Goal: Ask a question

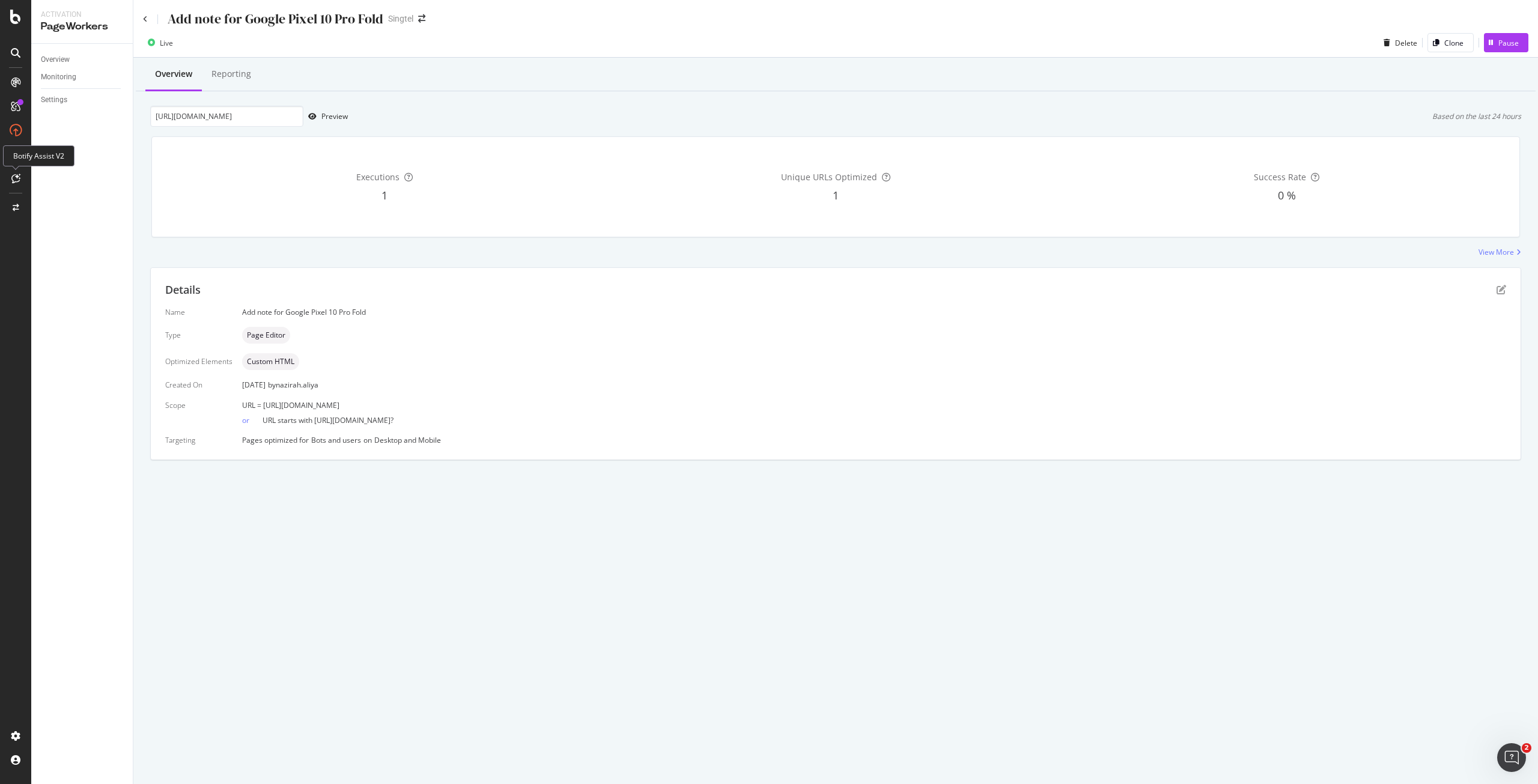
drag, startPoint x: 0, startPoint y: 0, endPoint x: 16, endPoint y: 183, distance: 183.7
click at [16, 183] on icon at bounding box center [16, 178] width 9 height 10
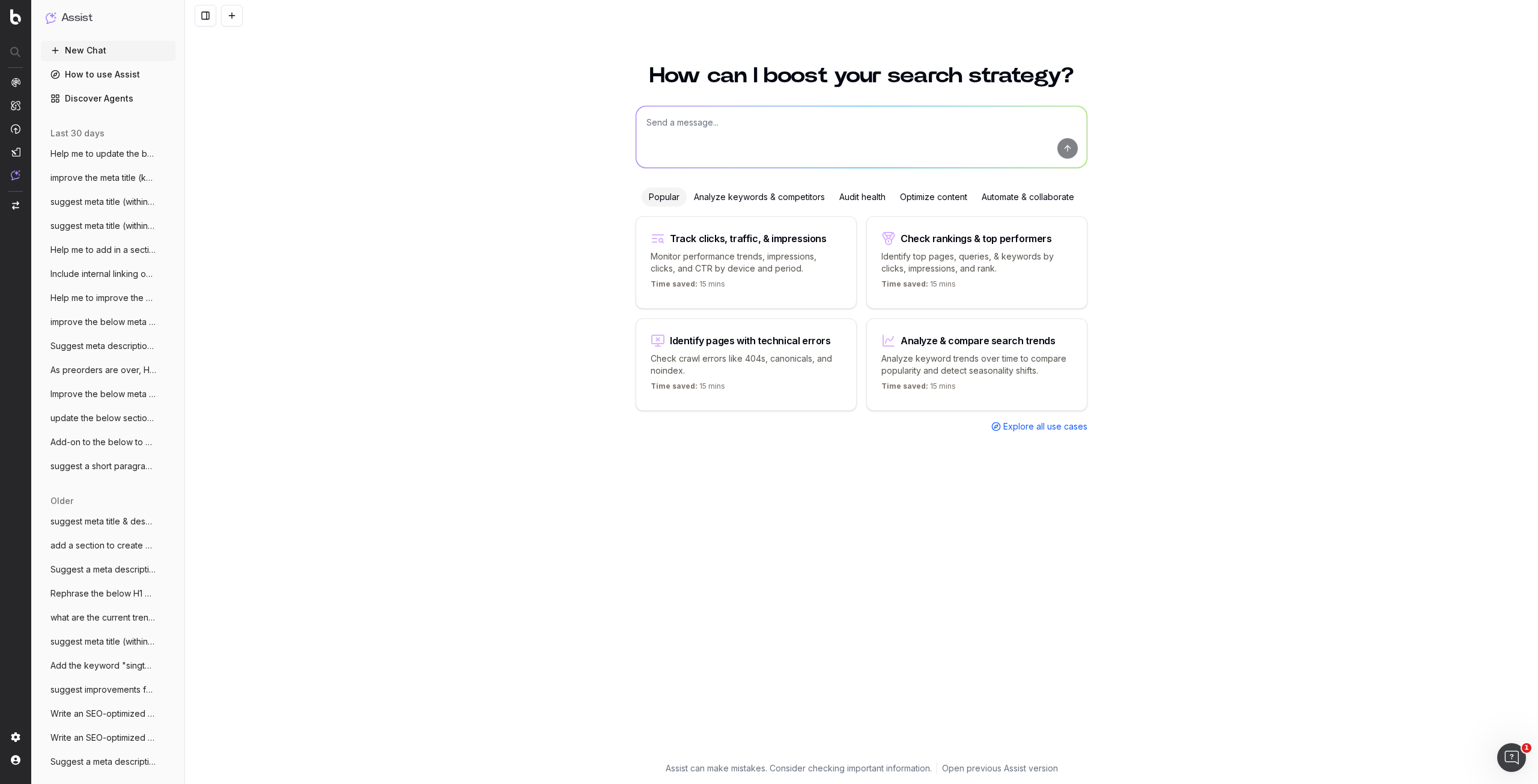
click at [807, 119] on textarea at bounding box center [862, 137] width 451 height 61
paste textarea "Best SIM Only Phone & Mobile Data Plans in [GEOGRAPHIC_DATA]"
type textarea "Help me rephrase this Meta Title to avoid duplication with competitor Best SIM …"
